Goal: Task Accomplishment & Management: Use online tool/utility

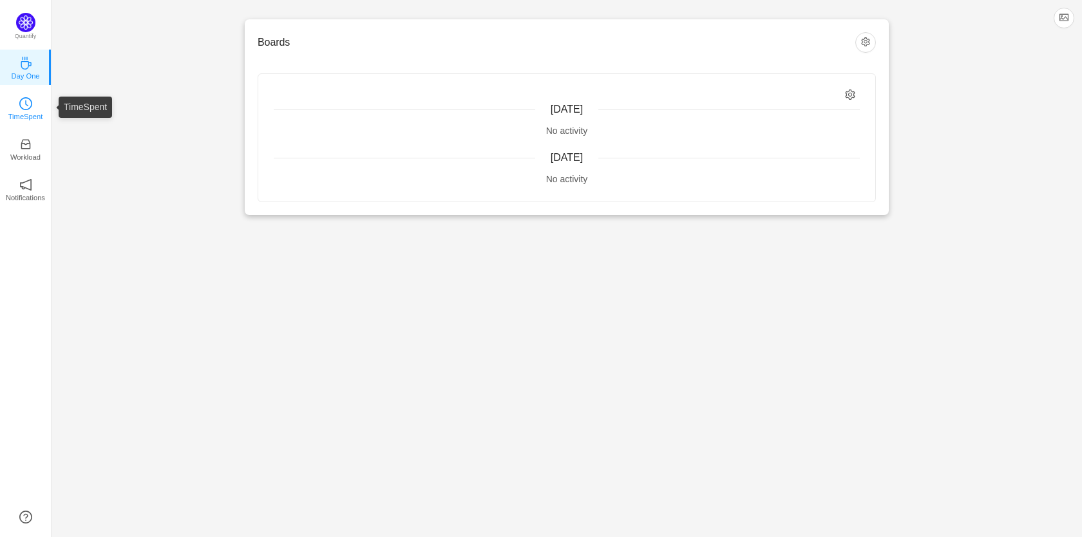
click at [28, 106] on icon "icon: clock-circle" at bounding box center [25, 103] width 13 height 13
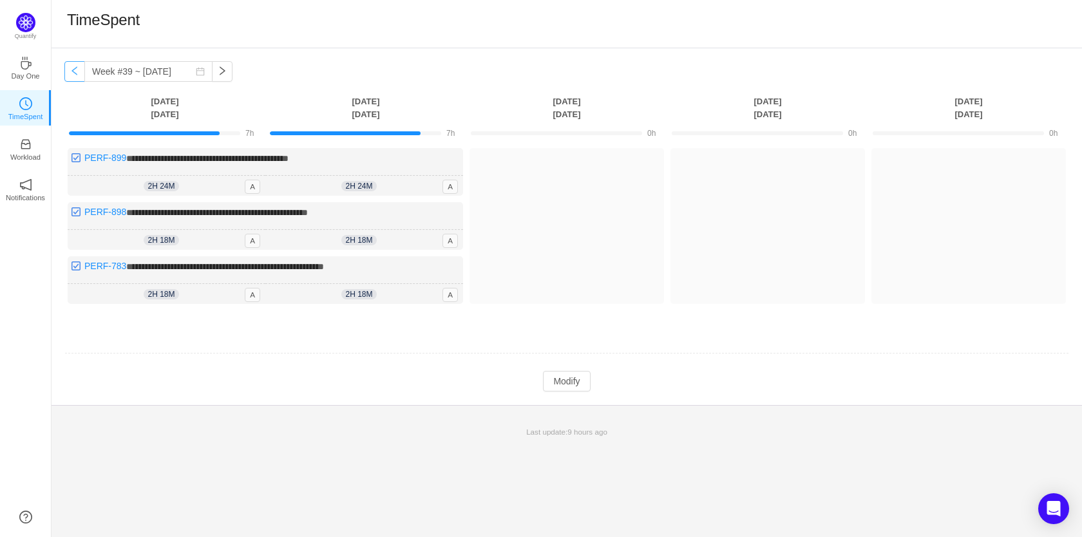
click at [71, 76] on button "button" at bounding box center [74, 71] width 21 height 21
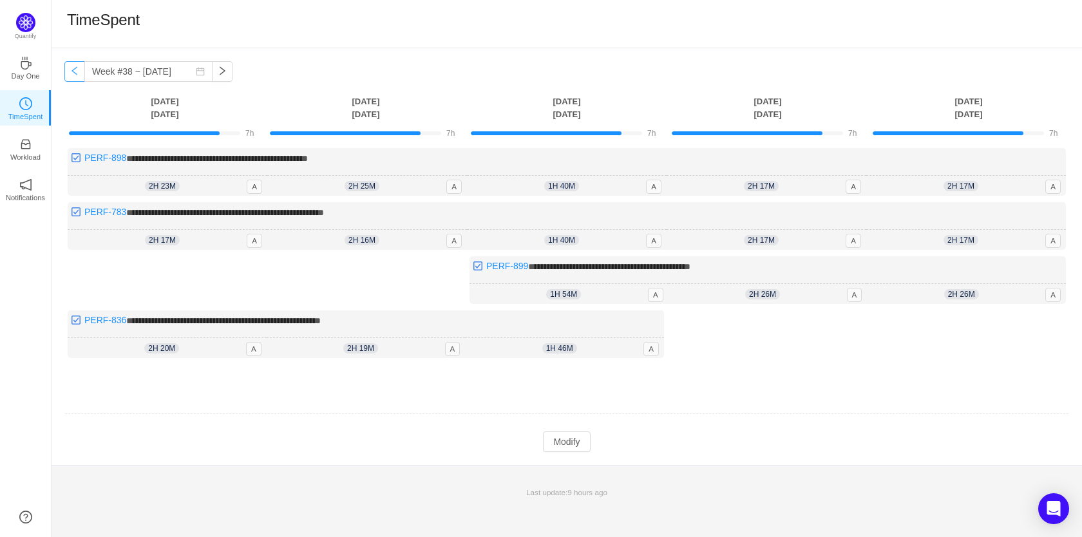
click at [71, 76] on button "button" at bounding box center [74, 71] width 21 height 21
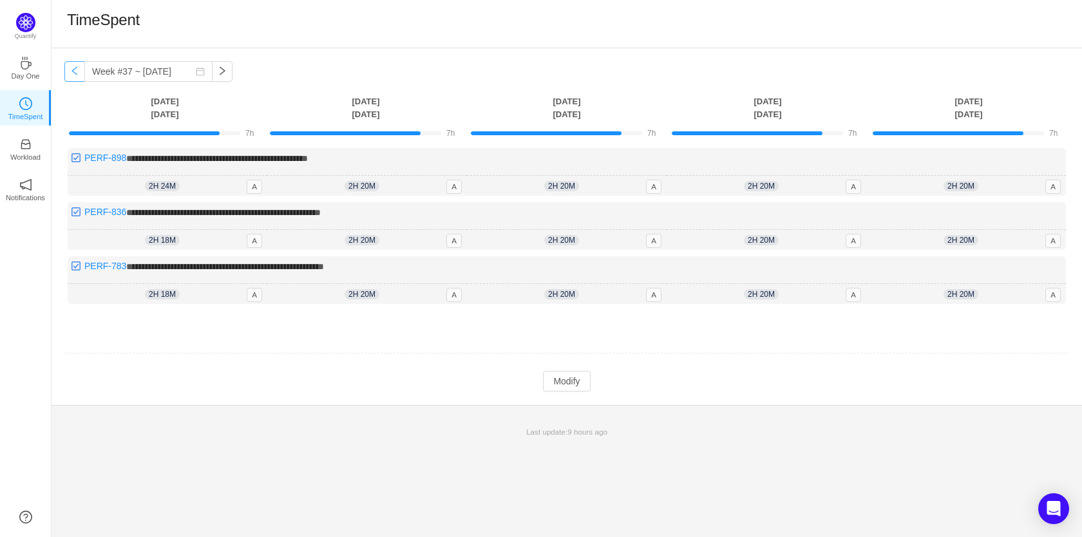
click at [71, 76] on button "button" at bounding box center [74, 71] width 21 height 21
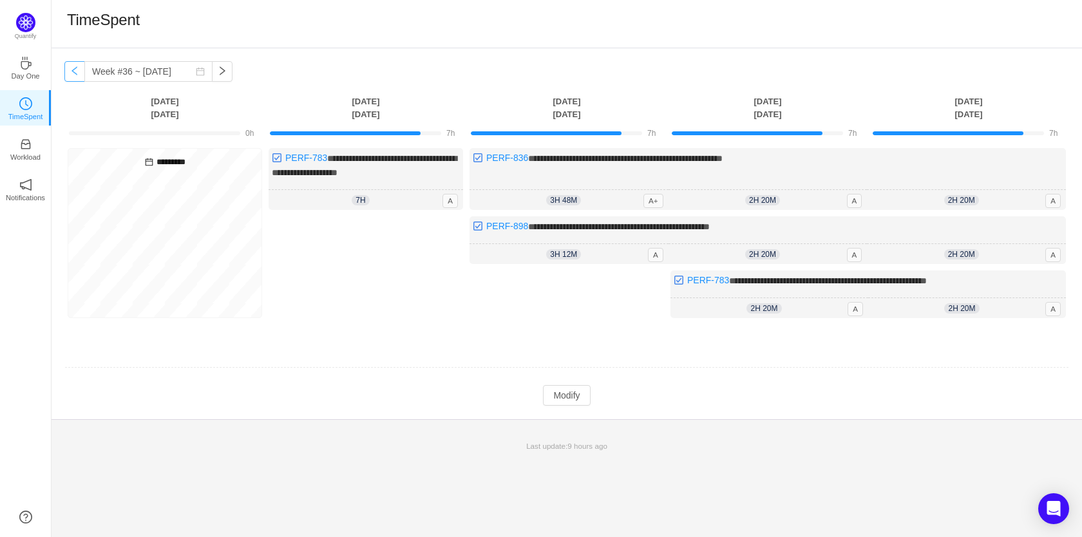
click at [71, 76] on button "button" at bounding box center [74, 71] width 21 height 21
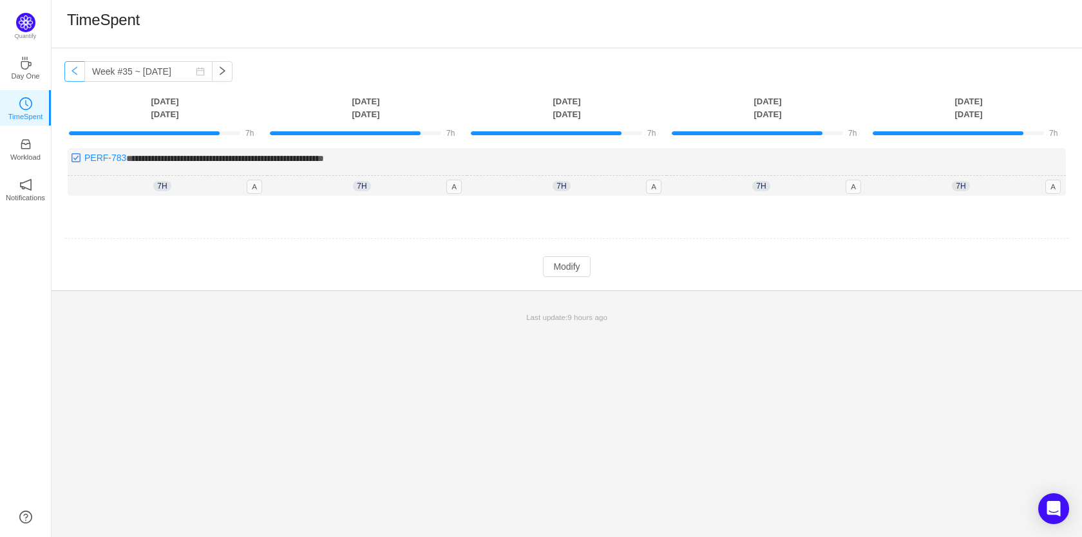
click at [71, 76] on button "button" at bounding box center [74, 71] width 21 height 21
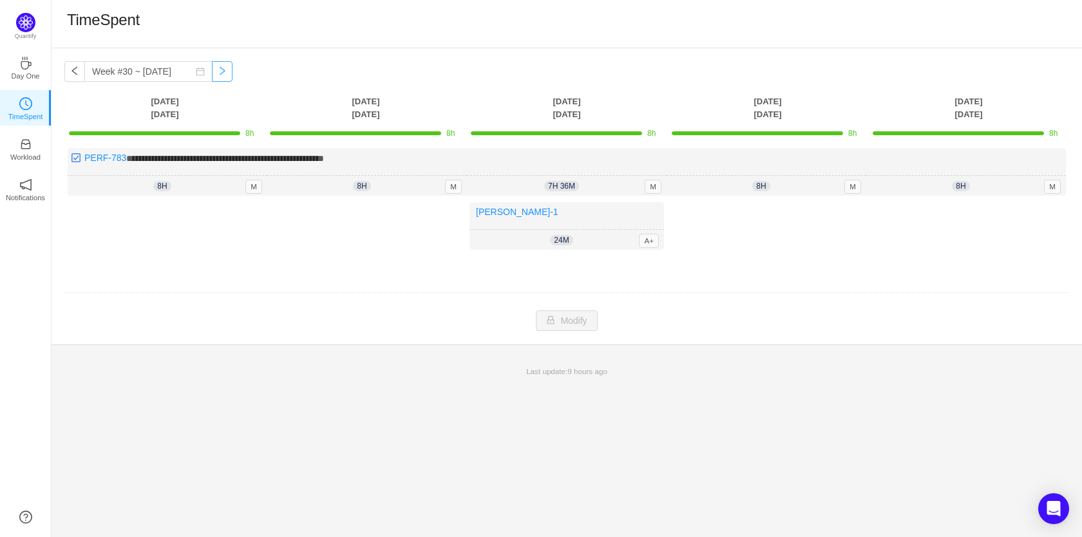
click at [212, 71] on button "button" at bounding box center [222, 71] width 21 height 21
type input "Week #31 ~ [DATE]"
